Goal: Transaction & Acquisition: Subscribe to service/newsletter

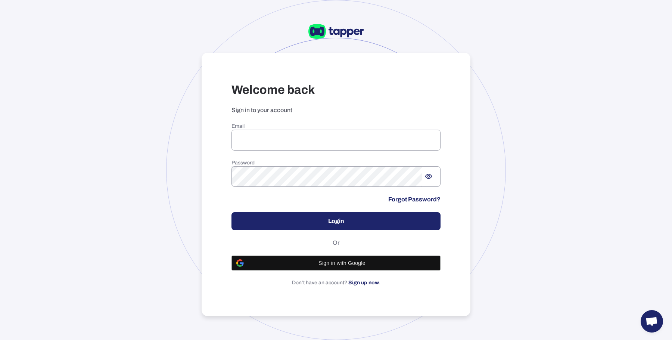
type input "**********"
click at [320, 127] on h6 "Email" at bounding box center [335, 126] width 209 height 7
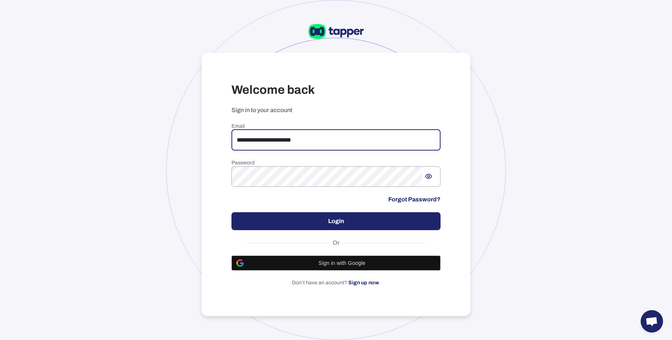
click at [309, 132] on input "**********" at bounding box center [335, 139] width 209 height 21
click at [277, 263] on span "Sign in with Google" at bounding box center [341, 263] width 187 height 6
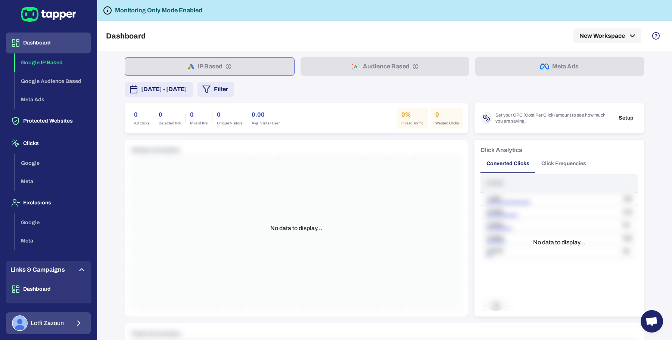
click at [64, 320] on button "Lotfi Zazoun" at bounding box center [48, 323] width 85 height 22
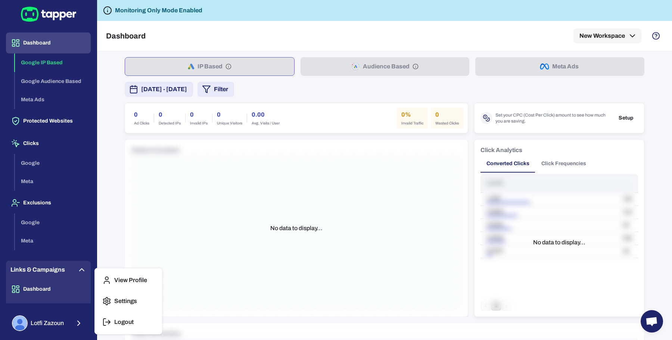
click at [131, 310] on div "View Profile Settings Logout" at bounding box center [128, 301] width 67 height 66
click at [131, 304] on p "Settings" at bounding box center [125, 300] width 23 height 7
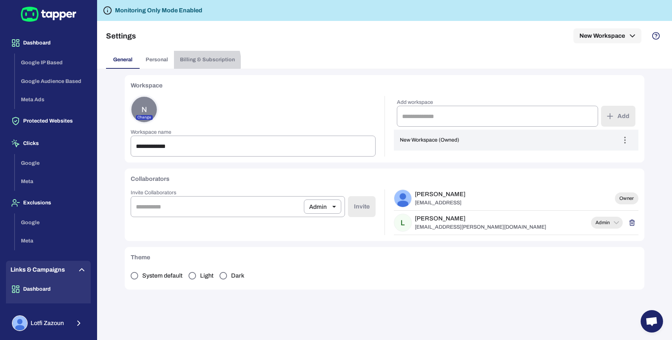
click at [197, 62] on button "Billing & Subscription" at bounding box center [207, 60] width 67 height 18
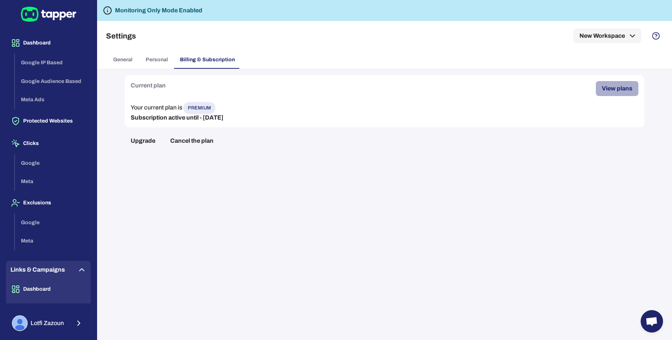
click at [626, 88] on button "View plans" at bounding box center [617, 88] width 43 height 15
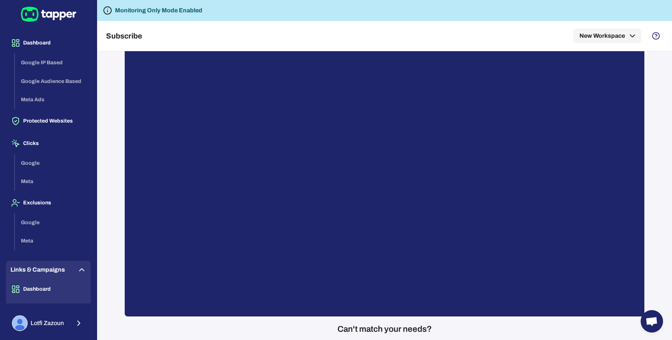
scroll to position [37, 0]
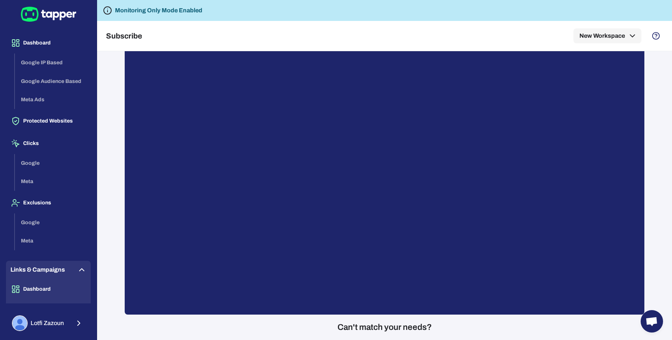
click at [668, 85] on div "Can't match your needs? We'll do our best to deliver a plan that’s right for yo…" at bounding box center [384, 195] width 575 height 288
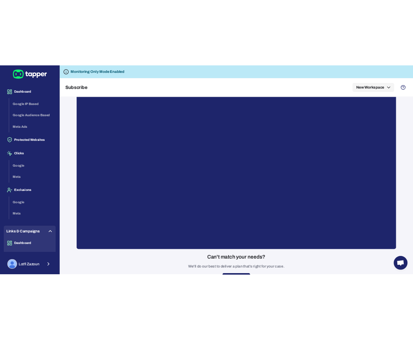
scroll to position [55, 0]
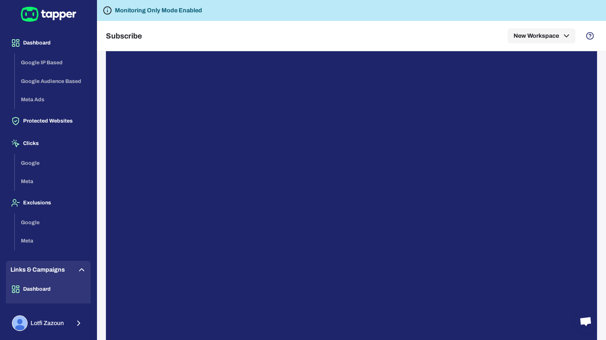
drag, startPoint x: 551, startPoint y: 16, endPoint x: 588, endPoint y: 14, distance: 37.4
click at [585, 16] on div "Monitoring Only Mode Enabled" at bounding box center [351, 10] width 509 height 21
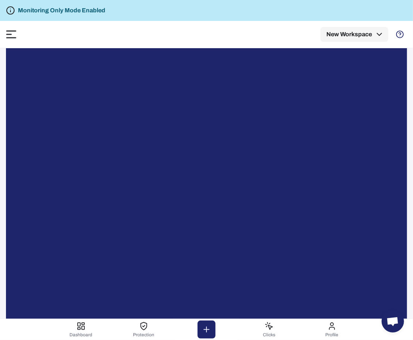
scroll to position [55, 0]
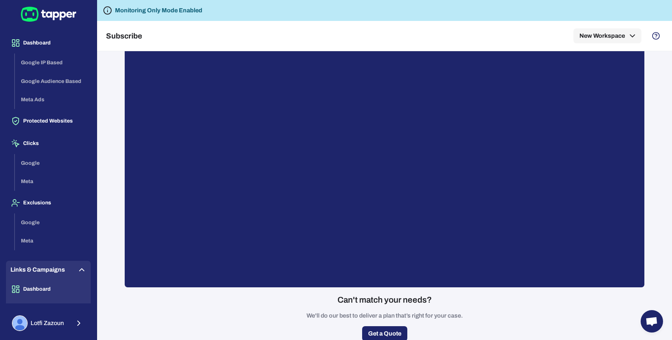
scroll to position [58, 0]
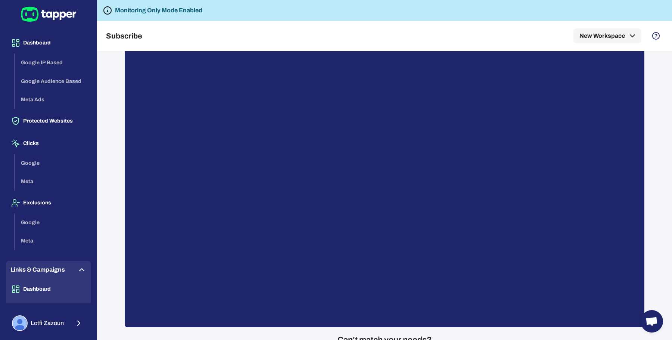
scroll to position [26, 0]
